Goal: Navigation & Orientation: Find specific page/section

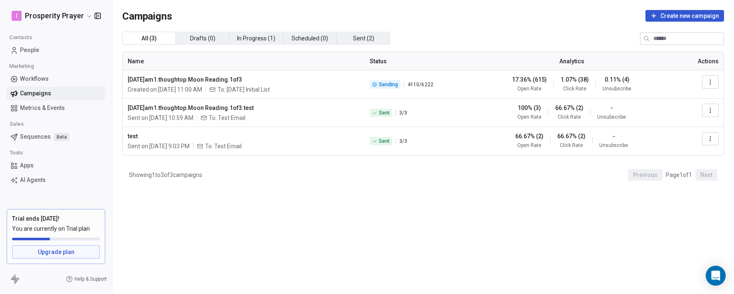
click at [256, 215] on div "All ( 3 ) All ( 3 ) Drafts ( 0 ) Drafts ( 0 ) In Progress ( 1 ) In Progress ( 1…" at bounding box center [423, 126] width 602 height 189
click at [79, 13] on html "I Prosperity Prayer Contacts People Marketing Workflows Campaigns Metrics & Eve…" at bounding box center [367, 147] width 734 height 294
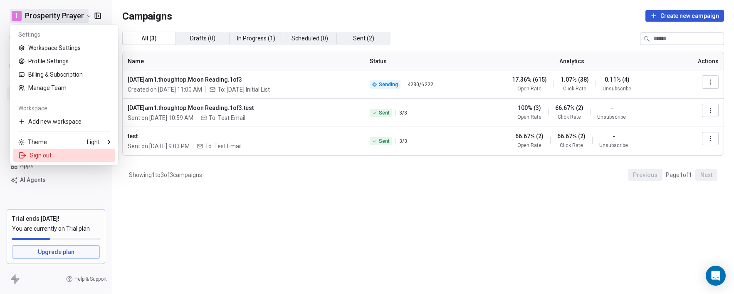
click at [62, 156] on div "Sign out" at bounding box center [63, 154] width 101 height 13
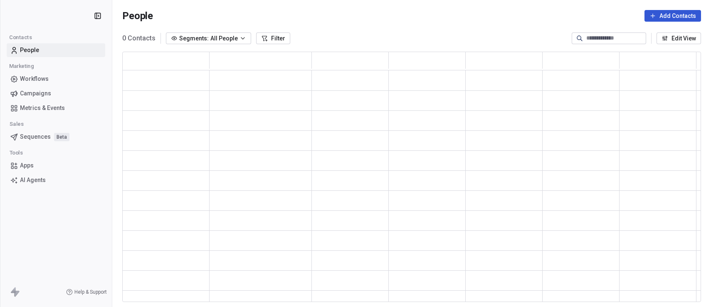
scroll to position [243, 573]
click at [37, 94] on span "Campaigns" at bounding box center [35, 93] width 31 height 9
